Goal: Task Accomplishment & Management: Use online tool/utility

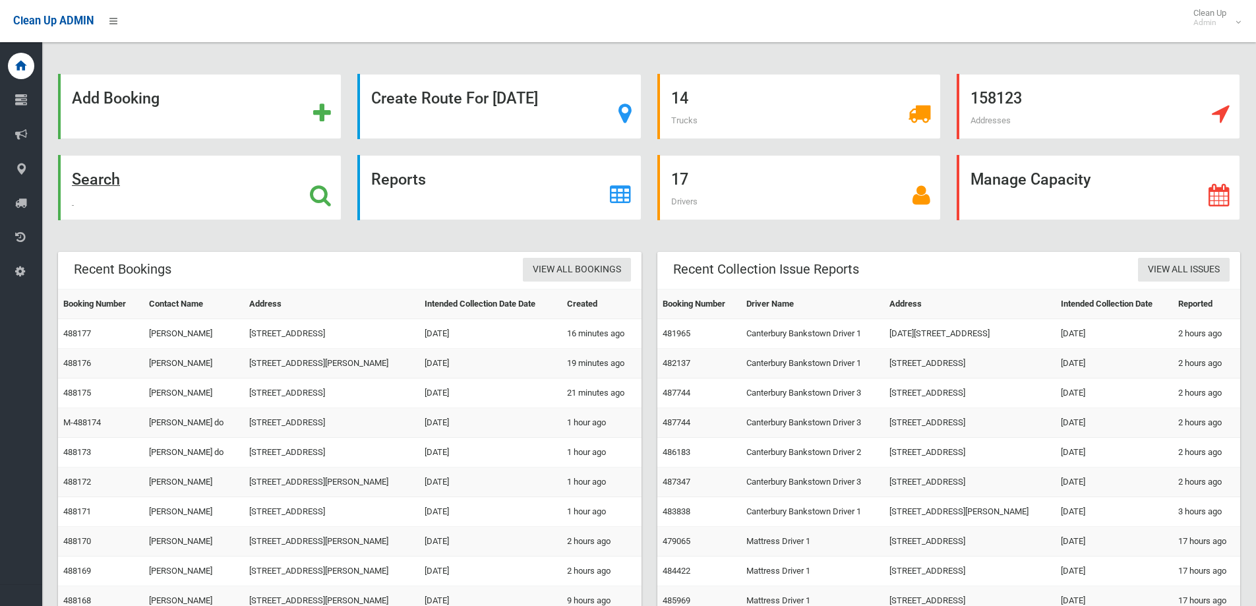
click at [272, 200] on div "Search" at bounding box center [199, 187] width 283 height 65
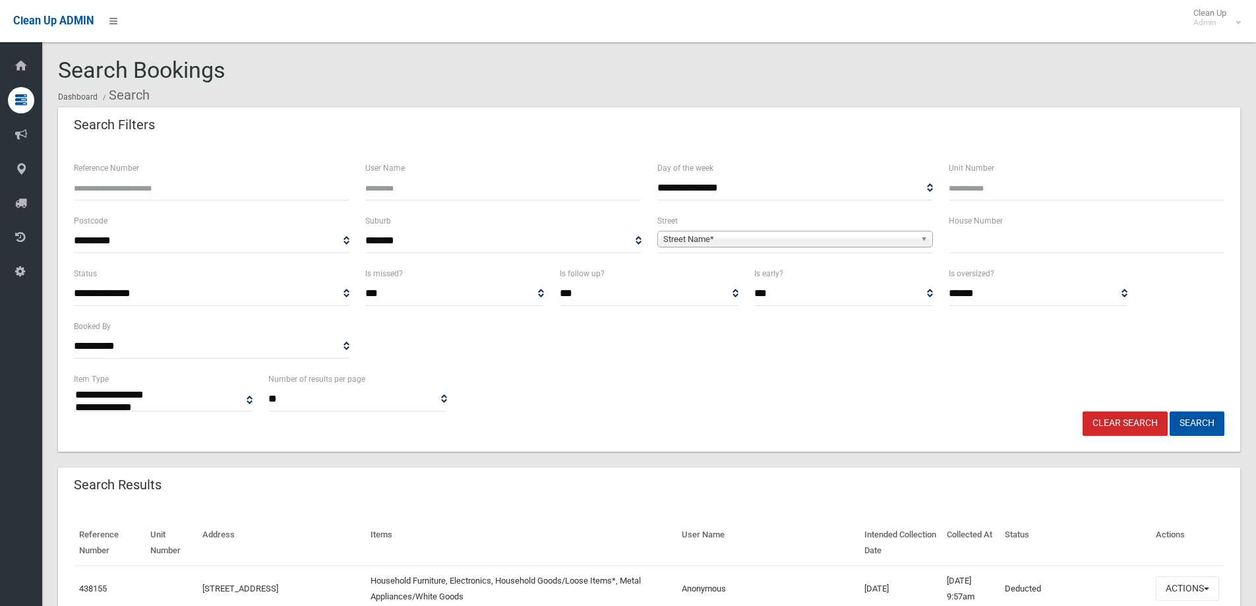
select select
click at [1016, 239] on input "text" at bounding box center [1087, 241] width 276 height 24
type input "**"
click at [917, 238] on link "Street Name*" at bounding box center [795, 239] width 276 height 16
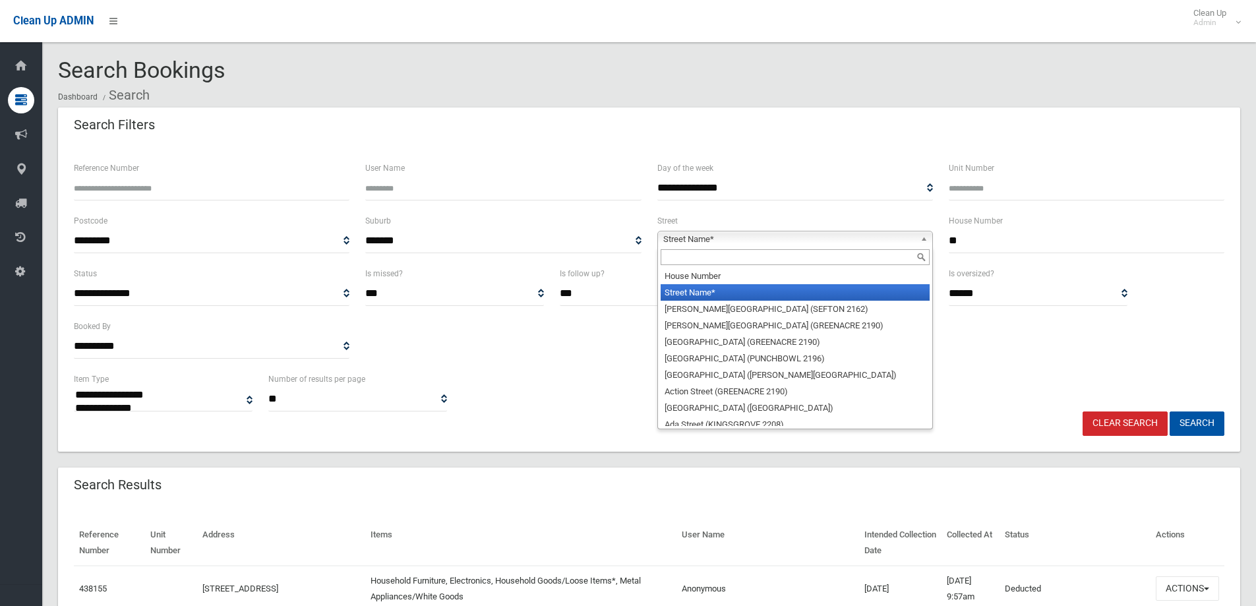
click at [904, 252] on input "text" at bounding box center [795, 257] width 269 height 16
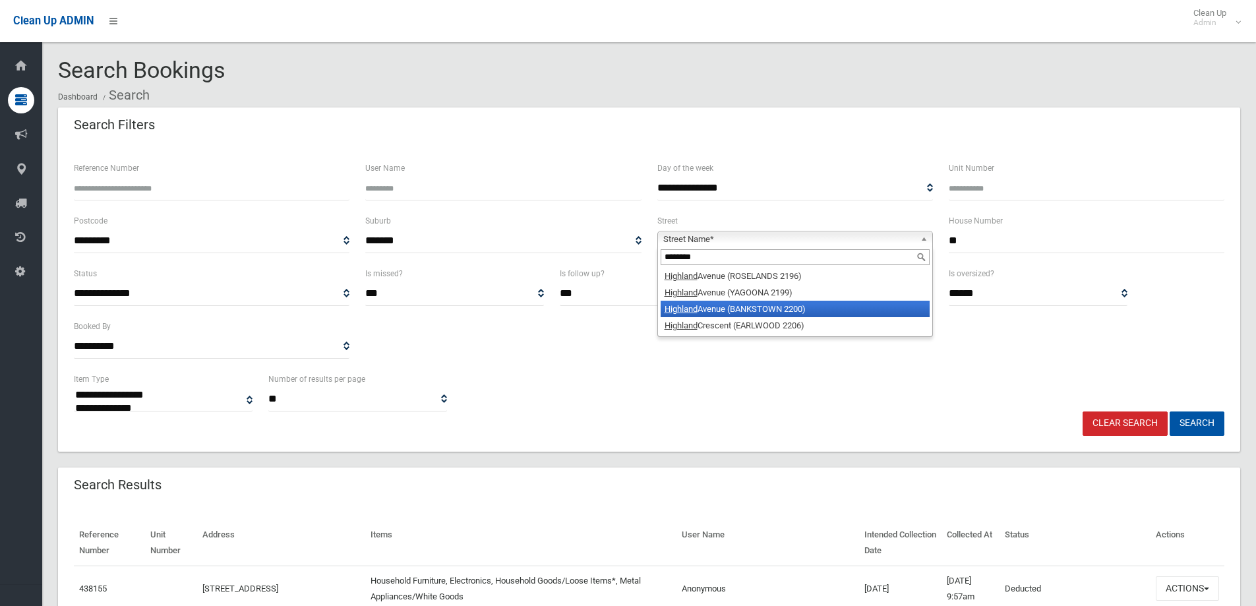
type input "********"
click at [875, 307] on li "Highland Avenue (BANKSTOWN 2200)" at bounding box center [795, 309] width 269 height 16
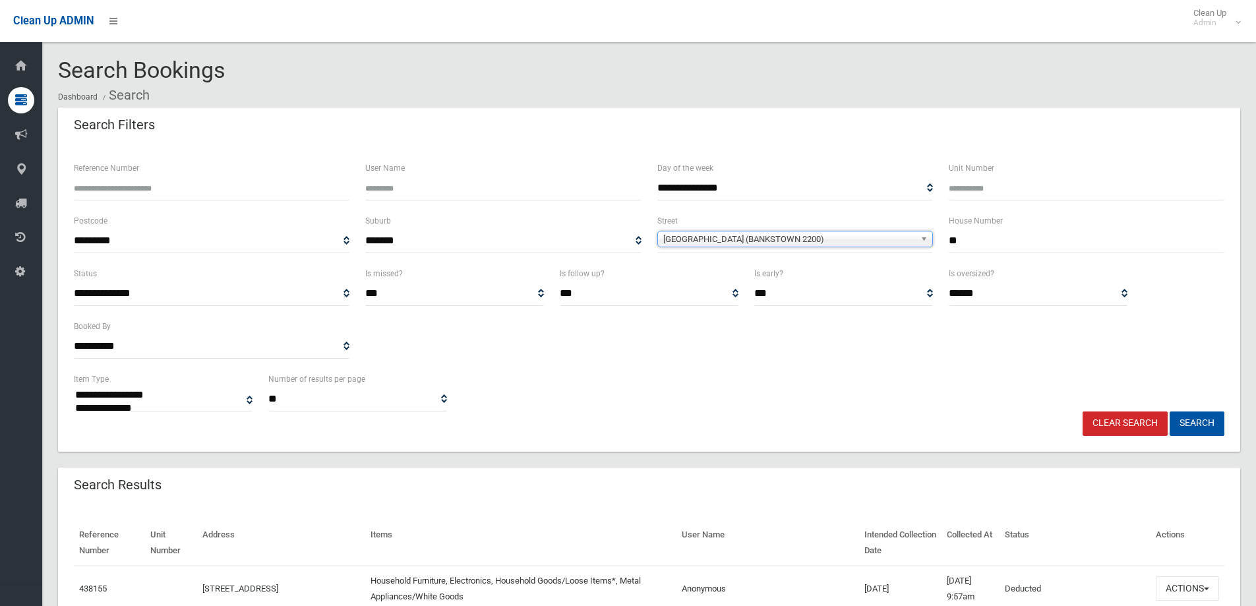
scroll to position [15860, 0]
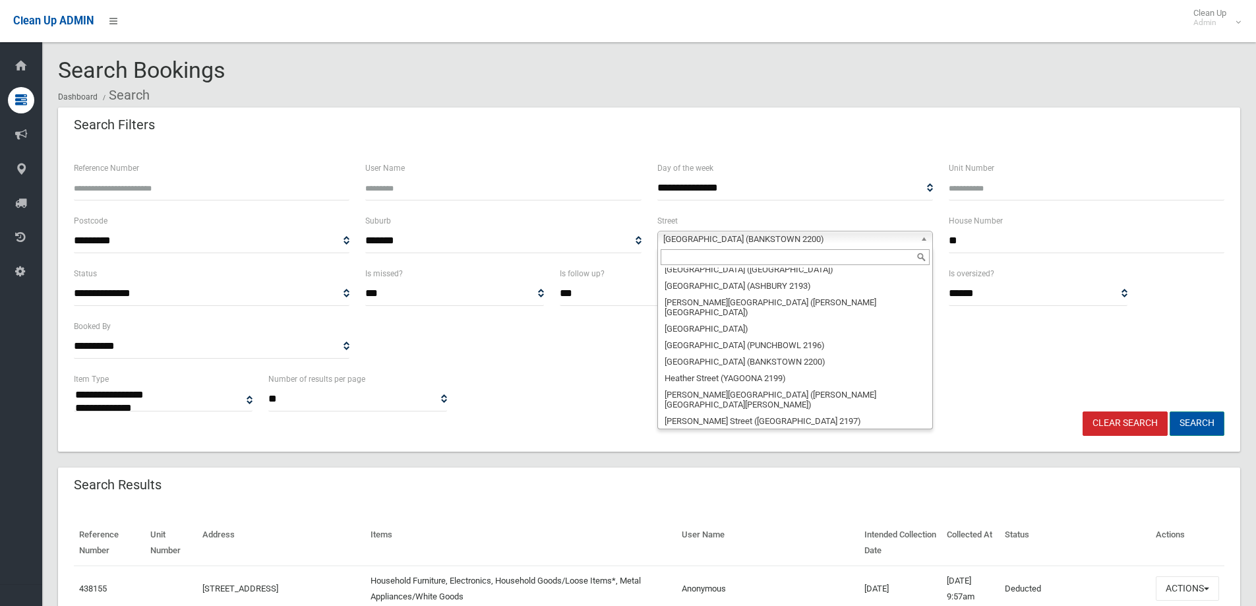
click at [1197, 426] on button "Search" at bounding box center [1196, 423] width 55 height 24
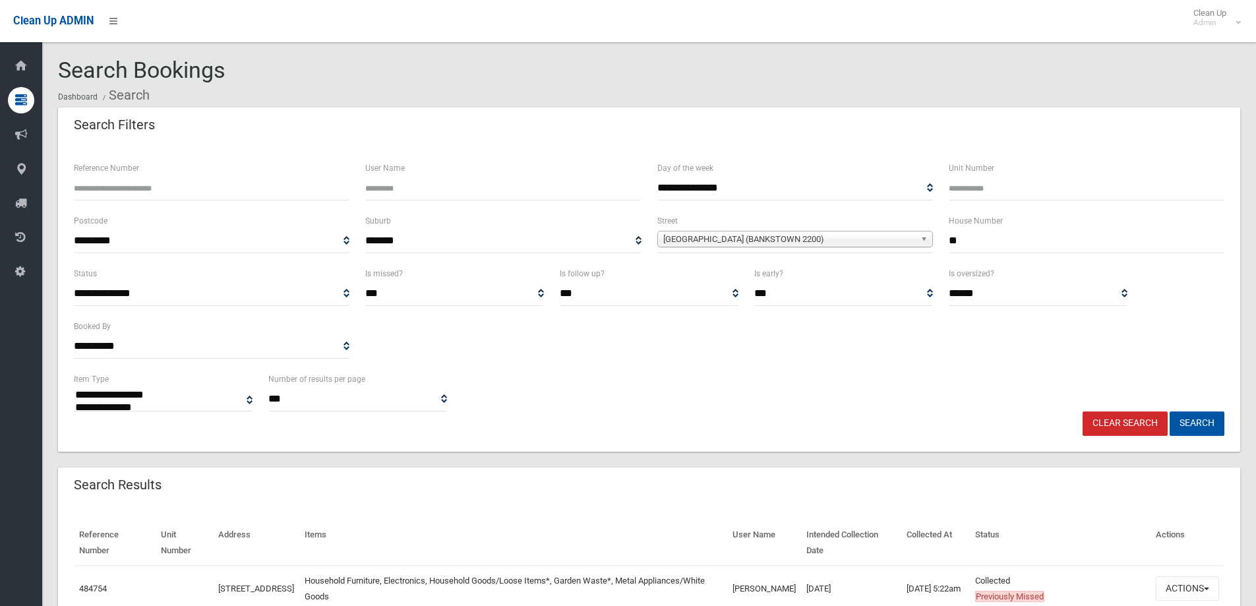
select select
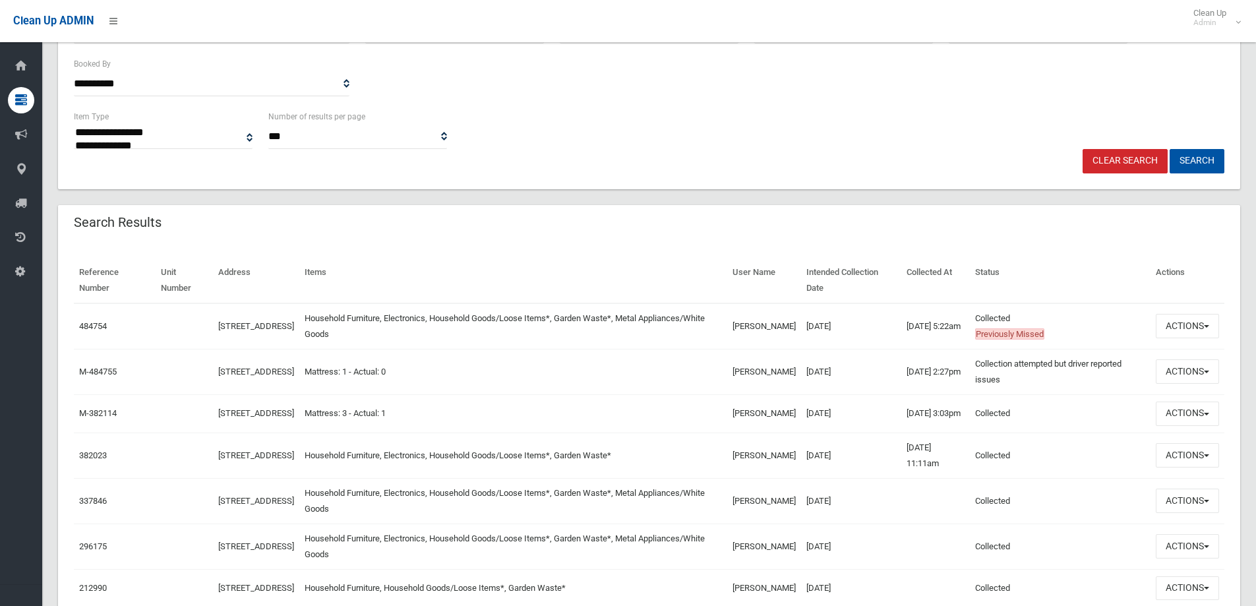
scroll to position [264, 0]
click at [1202, 361] on button "Actions" at bounding box center [1187, 370] width 63 height 24
click at [1196, 332] on button "Actions" at bounding box center [1187, 324] width 63 height 24
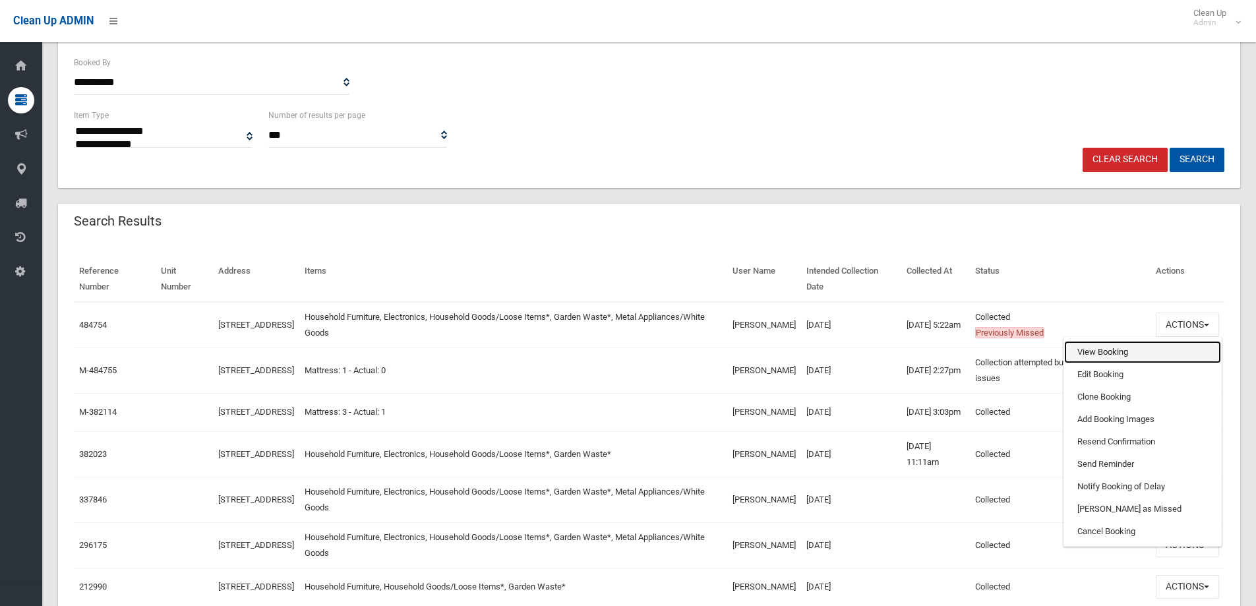
click at [1111, 357] on link "View Booking" at bounding box center [1142, 352] width 157 height 22
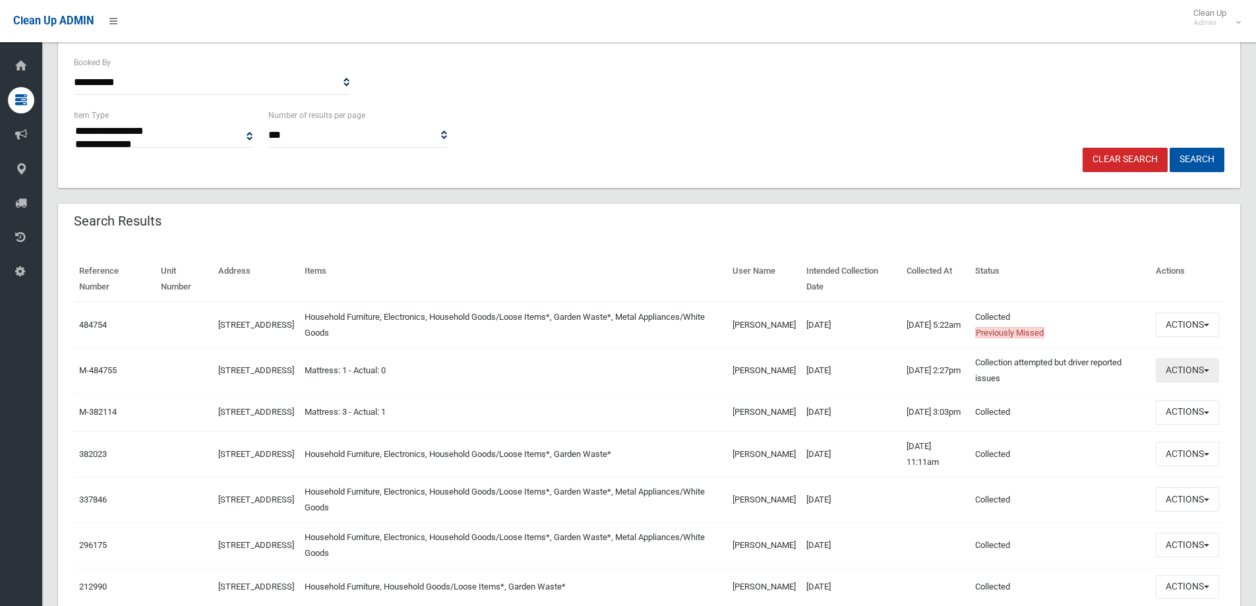
click at [1170, 374] on button "Actions" at bounding box center [1187, 370] width 63 height 24
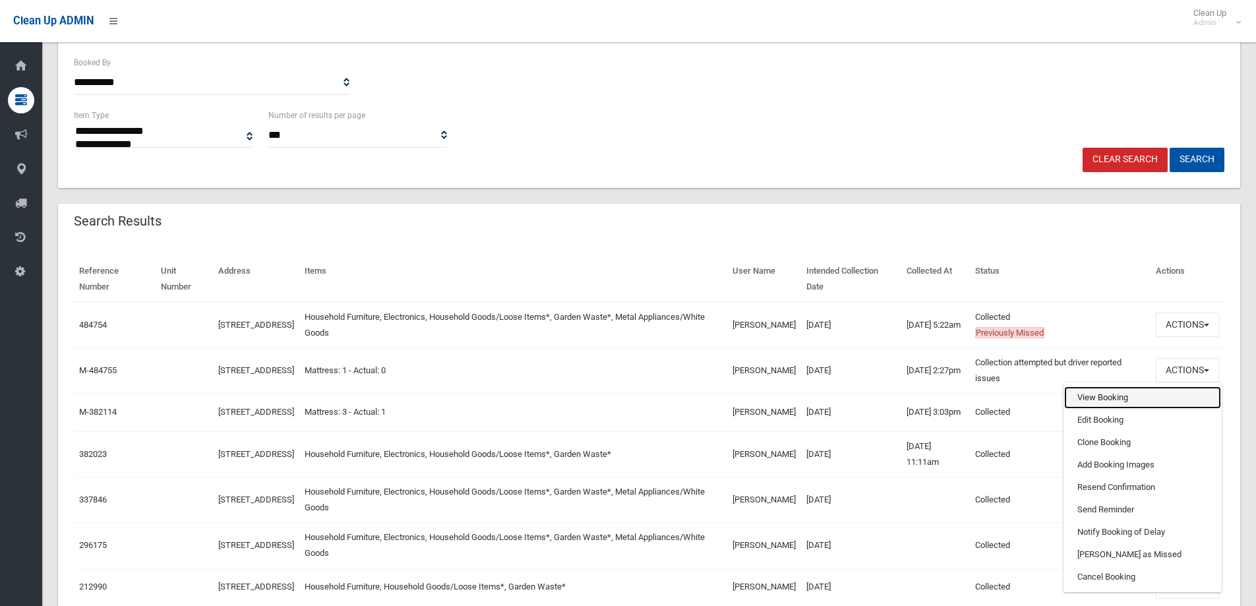
click at [1129, 397] on link "View Booking" at bounding box center [1142, 397] width 157 height 22
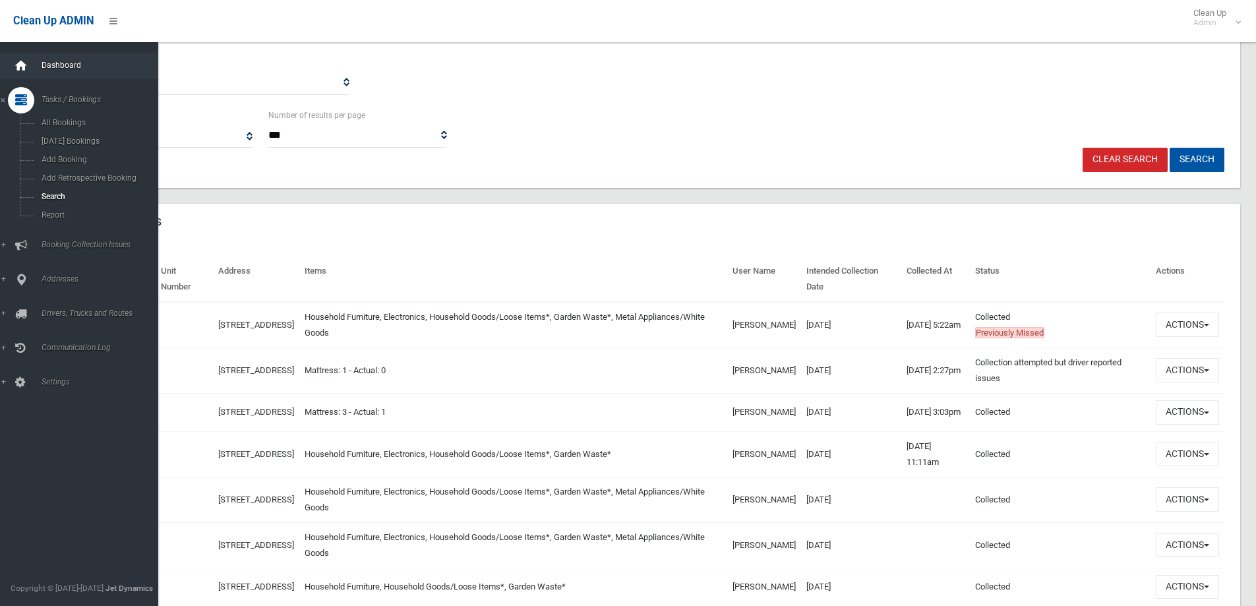
click at [33, 69] on div at bounding box center [21, 66] width 26 height 26
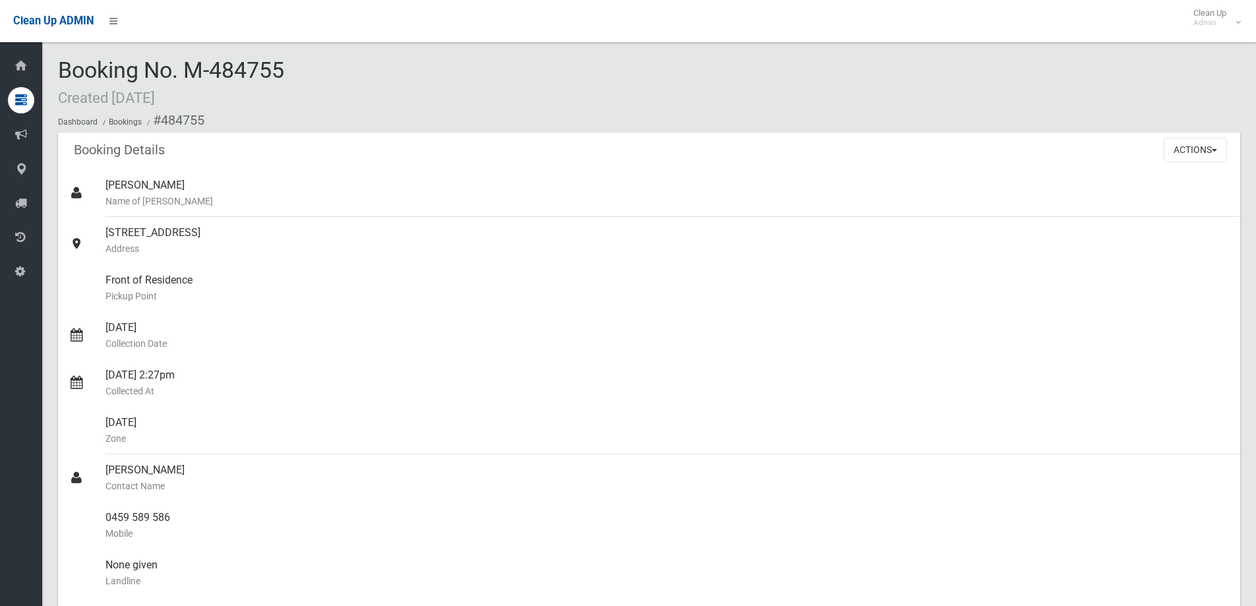
scroll to position [659, 0]
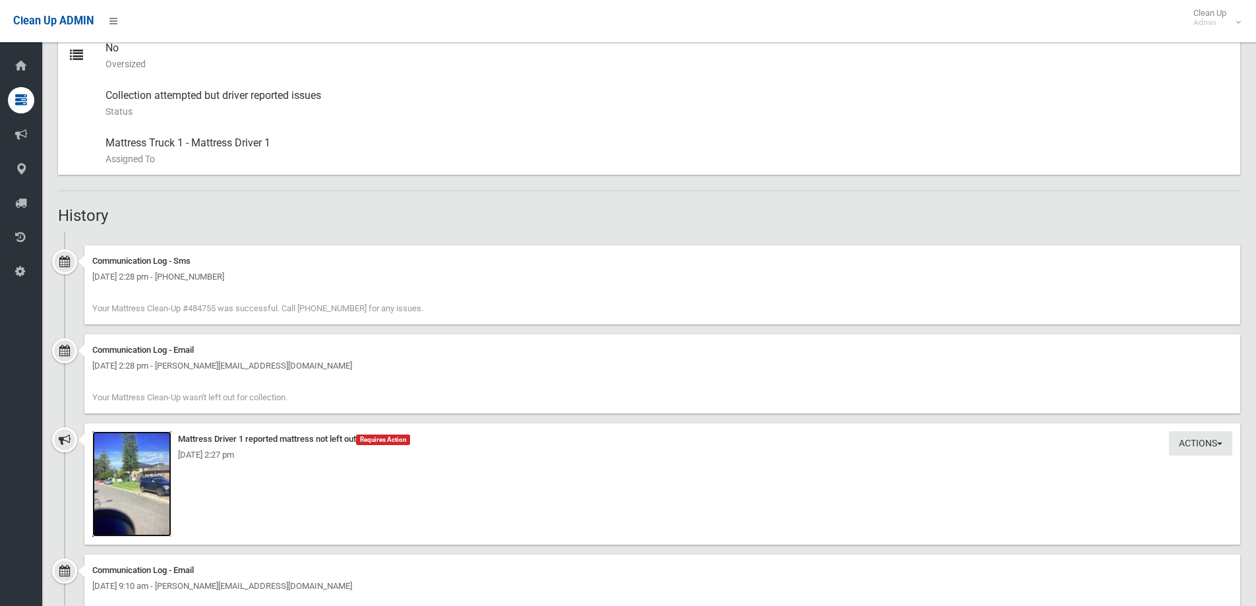
click at [168, 483] on img at bounding box center [131, 483] width 79 height 105
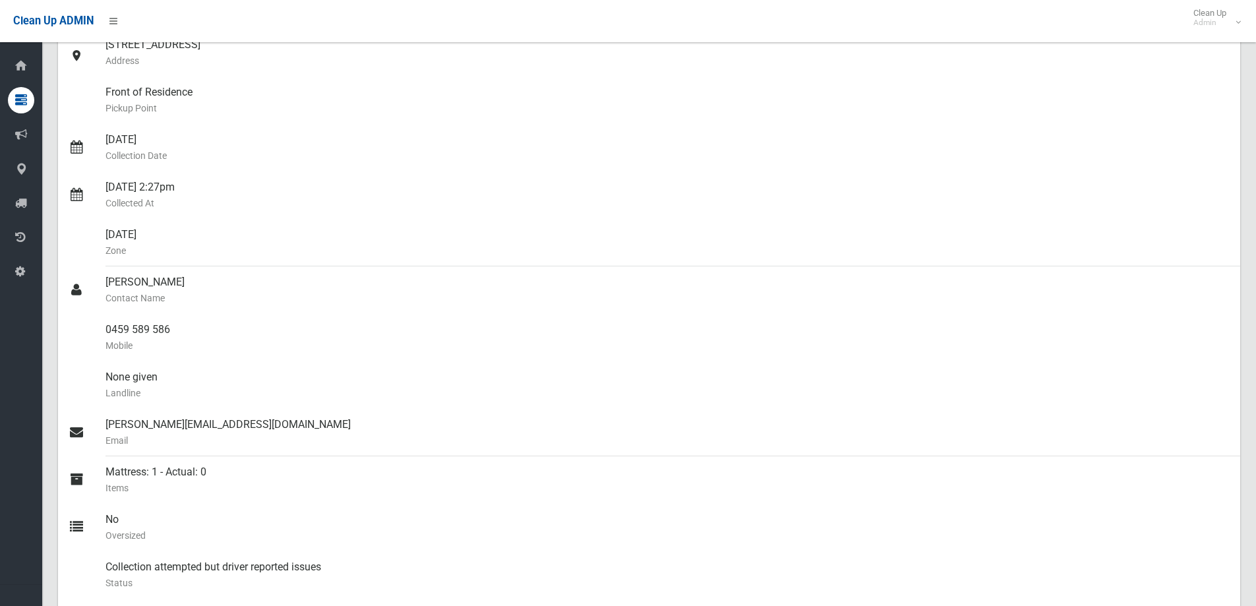
scroll to position [0, 0]
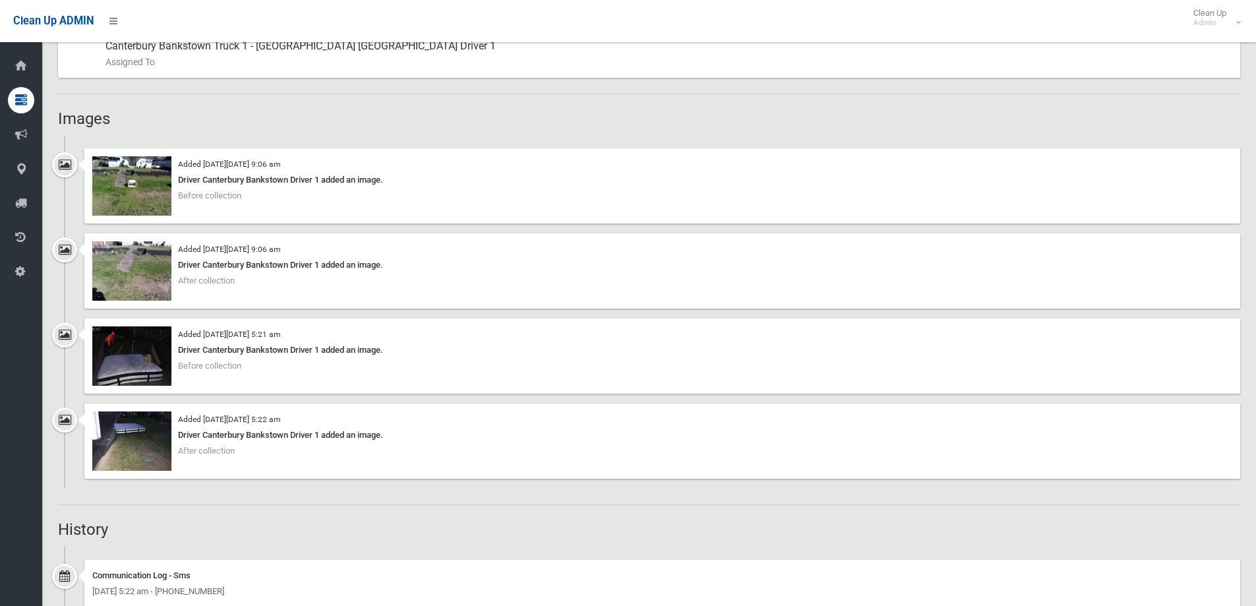
scroll to position [857, 0]
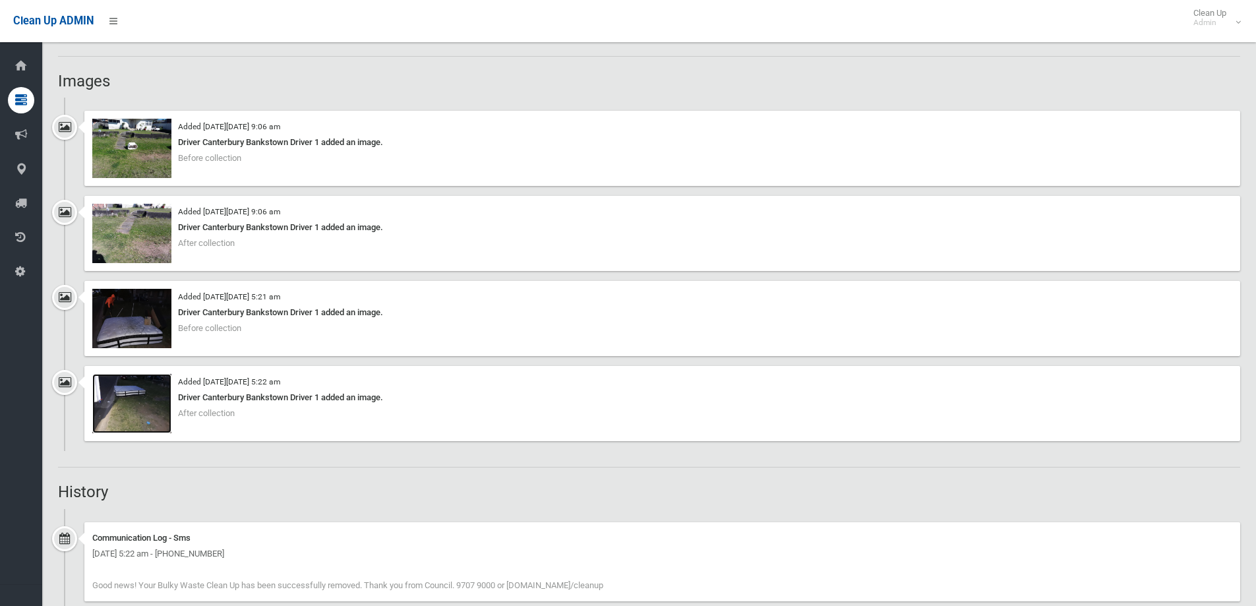
click at [149, 401] on img at bounding box center [131, 403] width 79 height 59
click at [122, 303] on img at bounding box center [131, 318] width 79 height 59
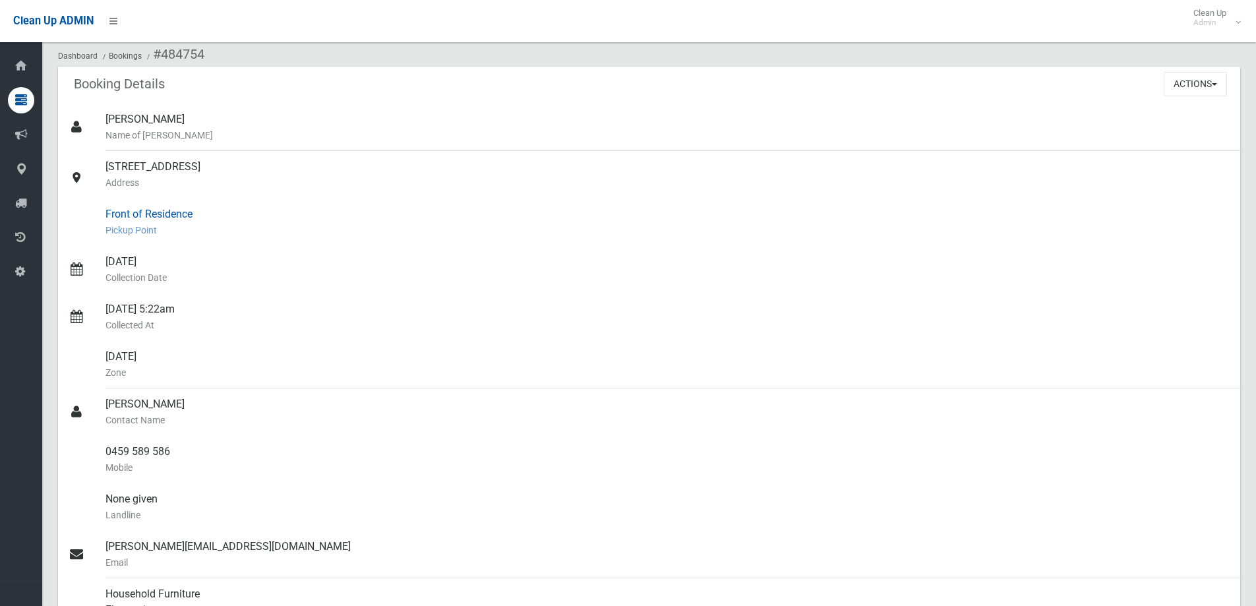
scroll to position [0, 0]
